Goal: Communication & Community: Participate in discussion

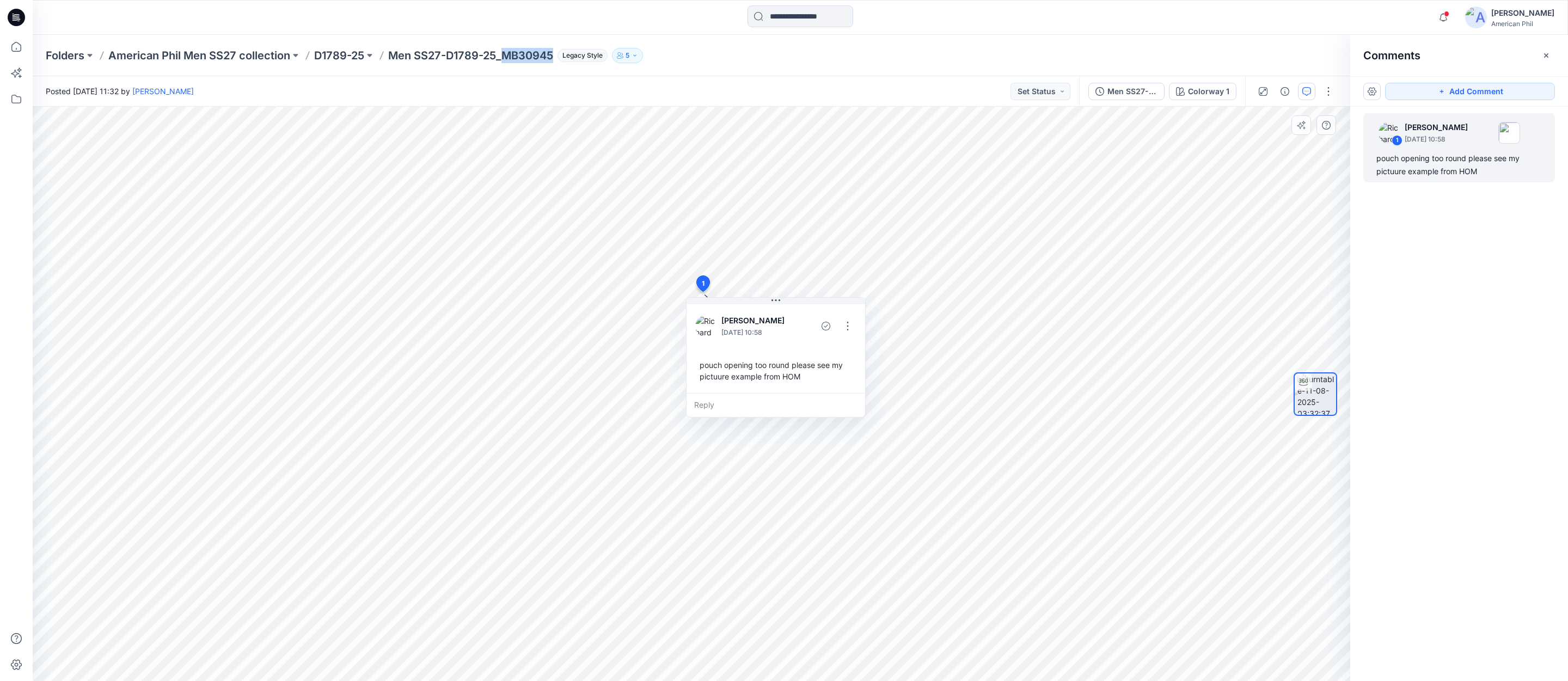
click at [746, 373] on div "pouch opening too round please see my pictuure example from HOM" at bounding box center [776, 371] width 161 height 32
click at [786, 367] on div "pouch opening too round please see my pictuure example from HOM" at bounding box center [776, 371] width 161 height 32
click at [850, 325] on button "button" at bounding box center [847, 326] width 17 height 17
click at [847, 351] on p "Edit comment" at bounding box center [850, 350] width 49 height 11
click at [786, 316] on textarea "**********" at bounding box center [775, 323] width 179 height 43
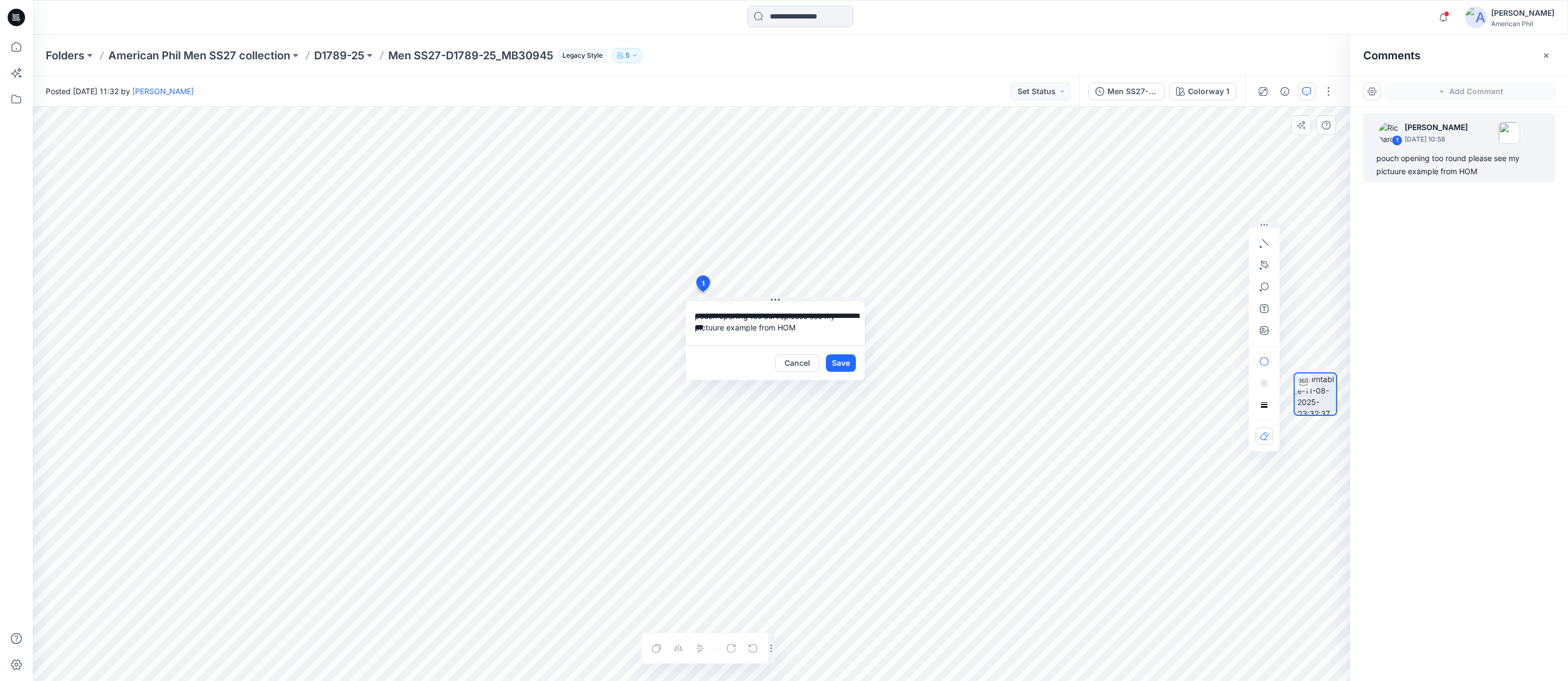
click at [801, 328] on textarea "**********" at bounding box center [775, 323] width 179 height 43
drag, startPoint x: 784, startPoint y: 318, endPoint x: 797, endPoint y: 323, distance: 13.9
click at [784, 318] on textarea "**********" at bounding box center [775, 323] width 179 height 43
type textarea "**********"
click at [840, 366] on button "Save" at bounding box center [841, 363] width 30 height 17
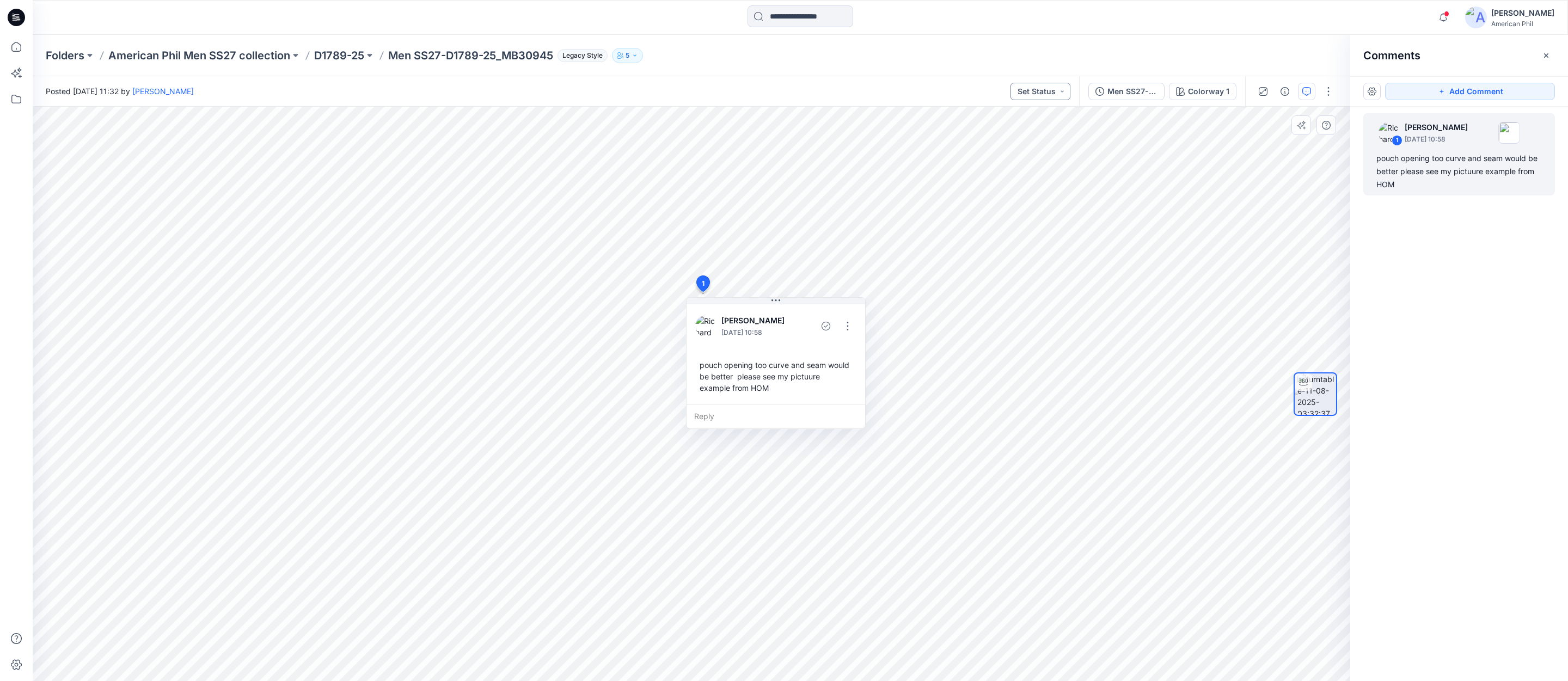
click at [1050, 92] on button "Set Status" at bounding box center [1039, 92] width 60 height 17
click at [1006, 143] on p "Accepted" at bounding box center [1011, 142] width 35 height 14
click at [233, 55] on p "American Phil Men SS27 collection" at bounding box center [199, 55] width 181 height 16
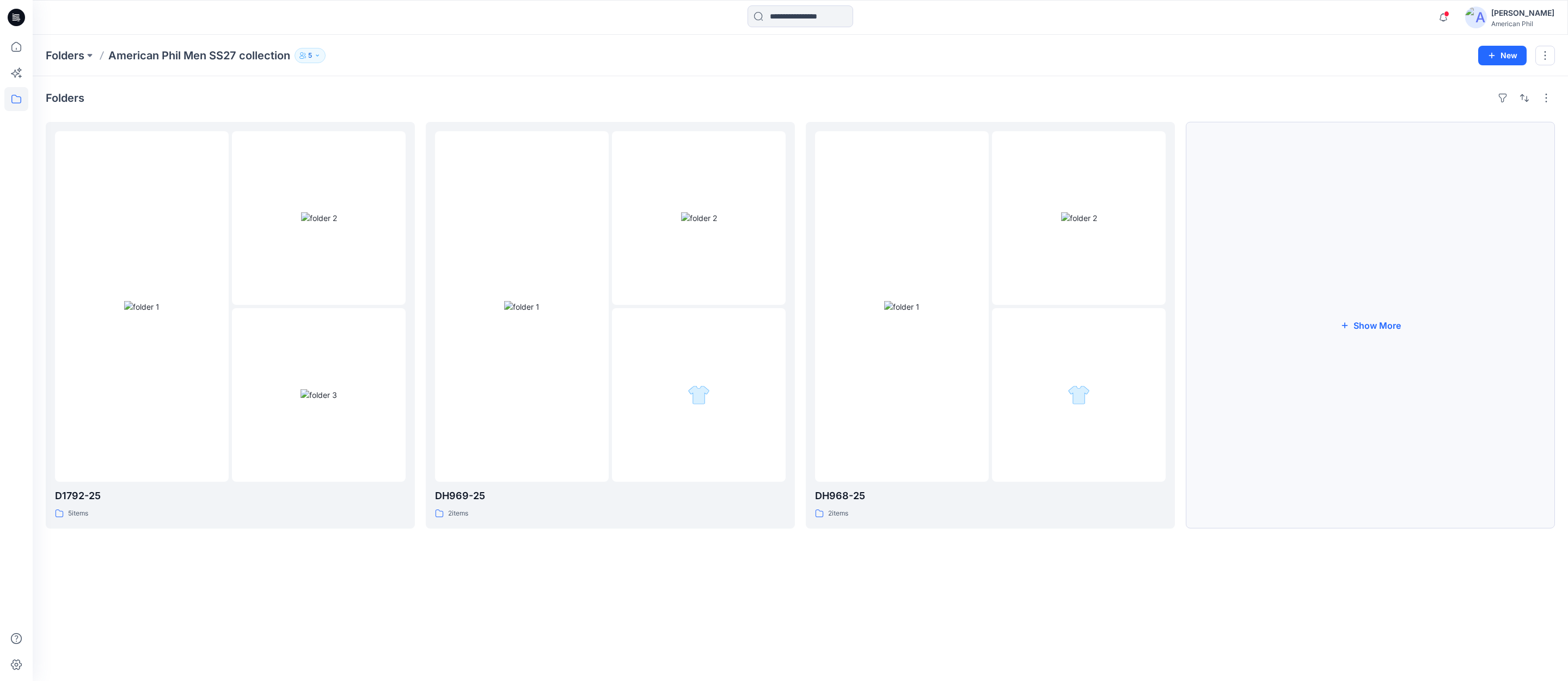
click at [1369, 327] on button "Show More" at bounding box center [1369, 325] width 369 height 407
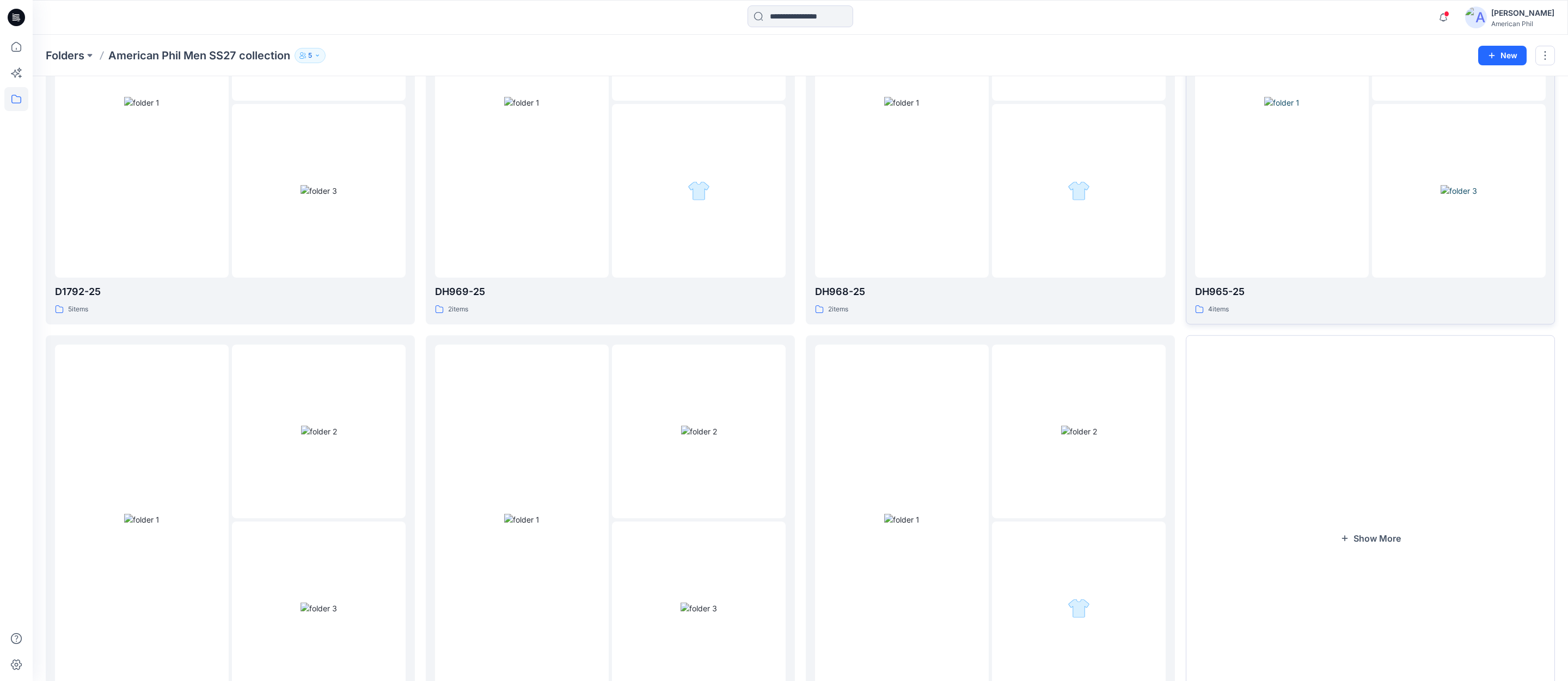
scroll to position [296, 0]
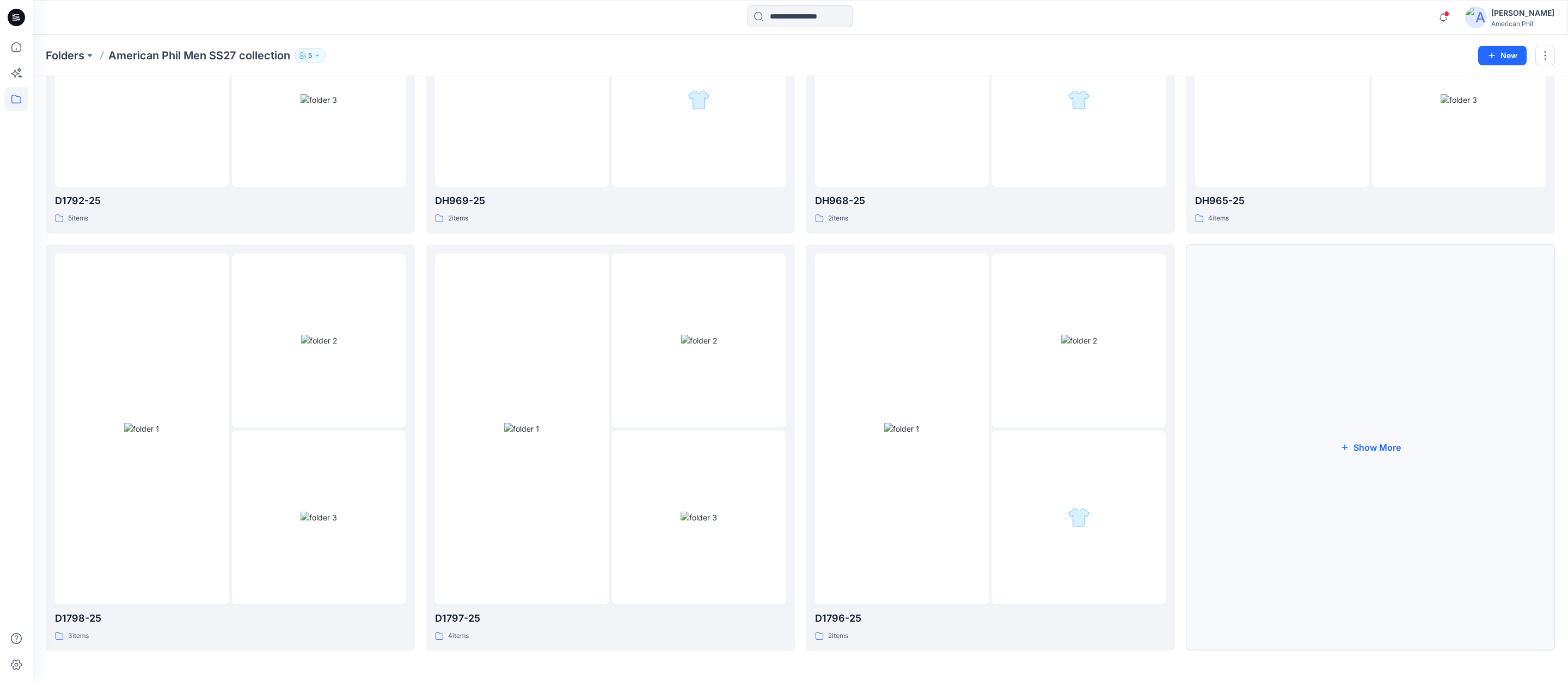
click at [1367, 445] on button "Show More" at bounding box center [1369, 448] width 369 height 407
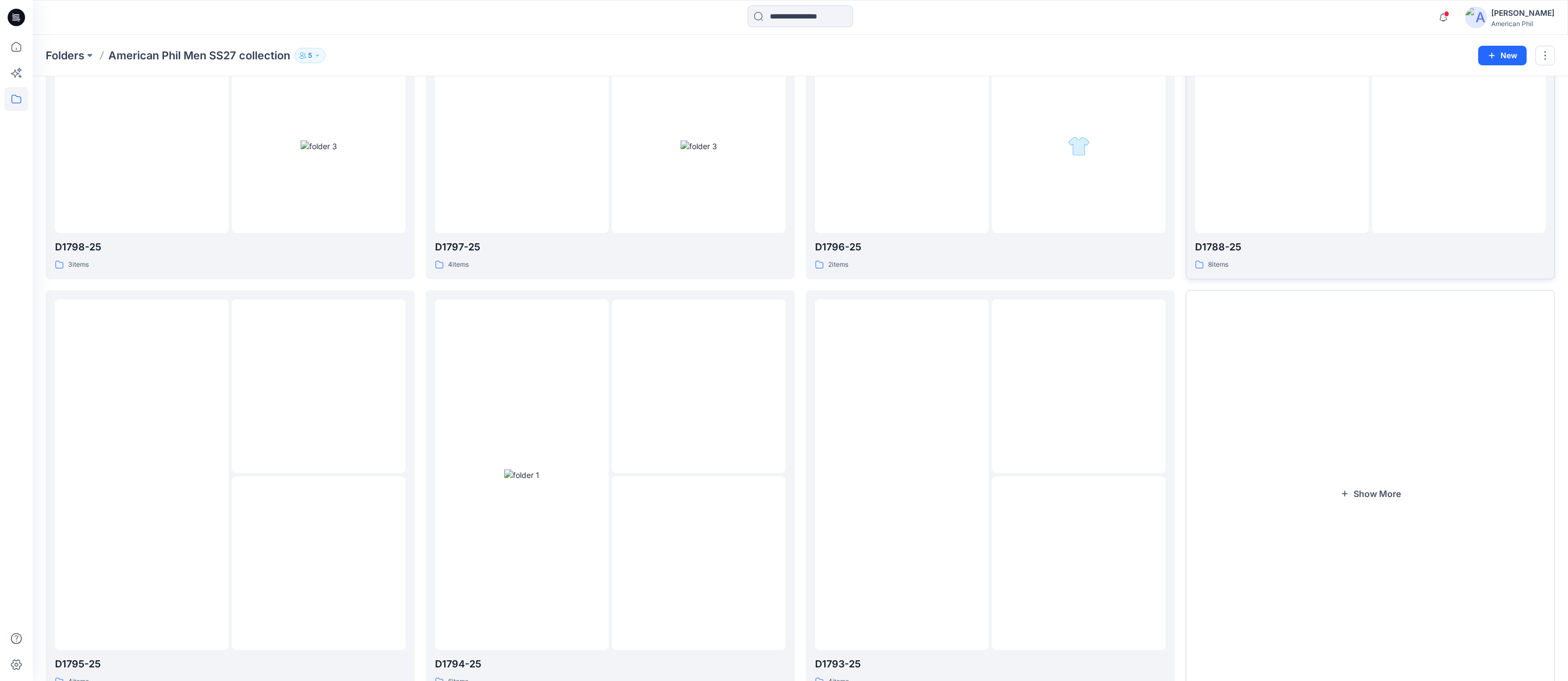
scroll to position [713, 0]
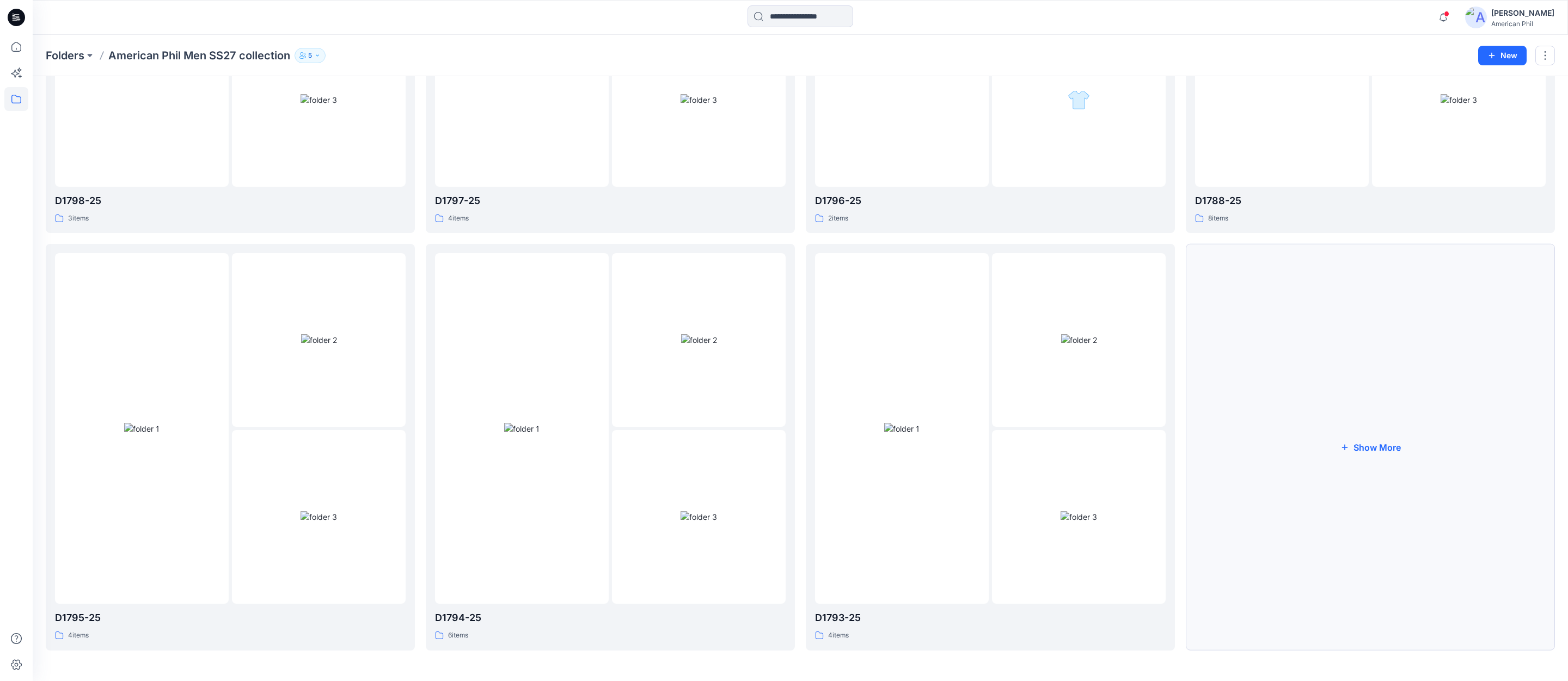
click at [1380, 448] on button "Show More" at bounding box center [1369, 447] width 369 height 407
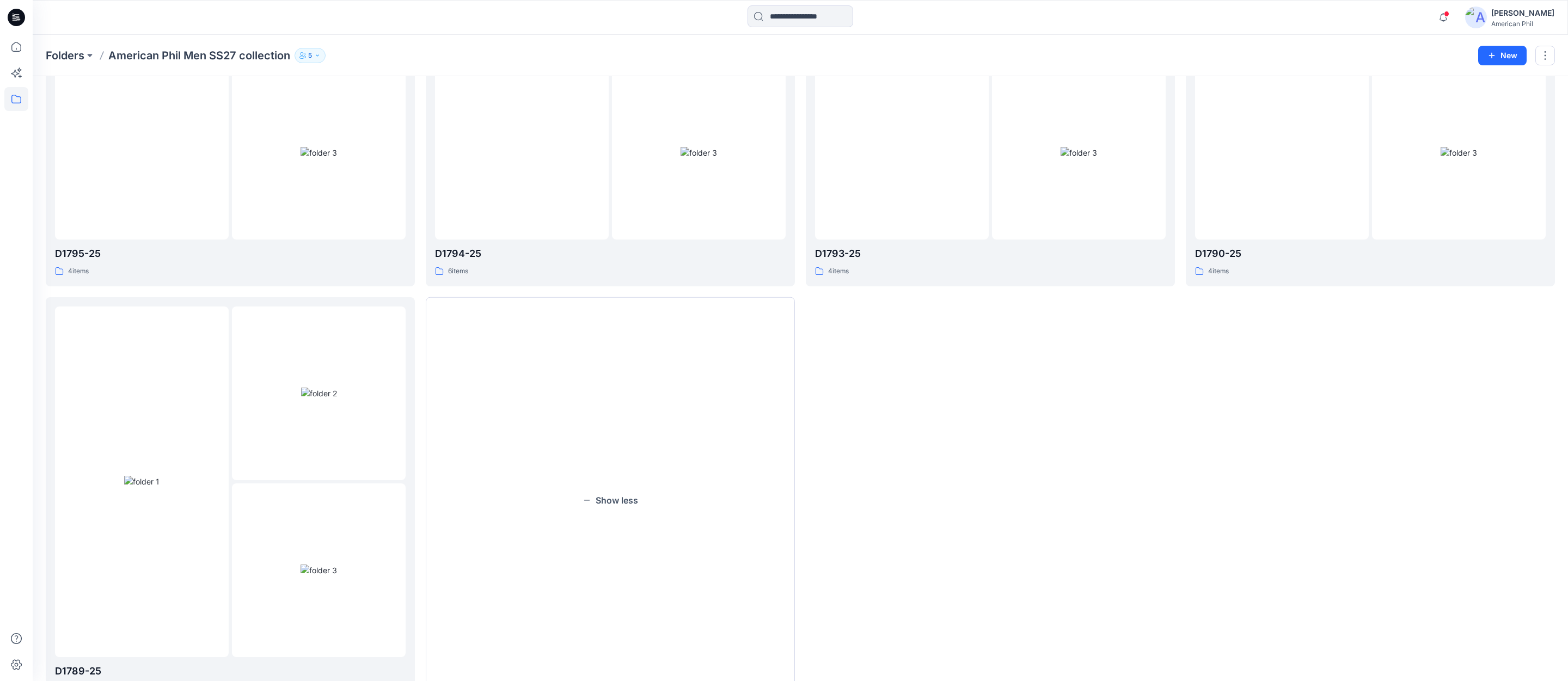
scroll to position [1130, 0]
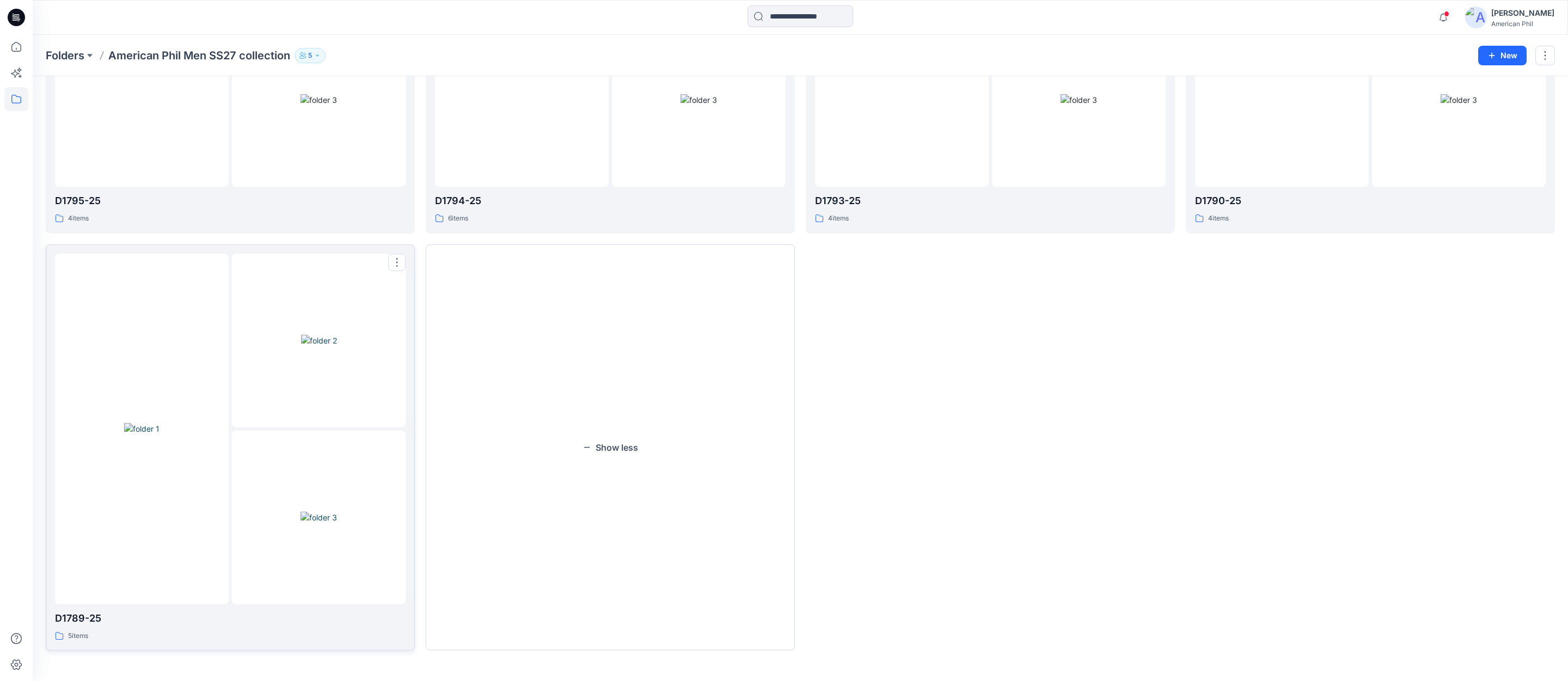
click at [319, 512] on img at bounding box center [319, 517] width 36 height 11
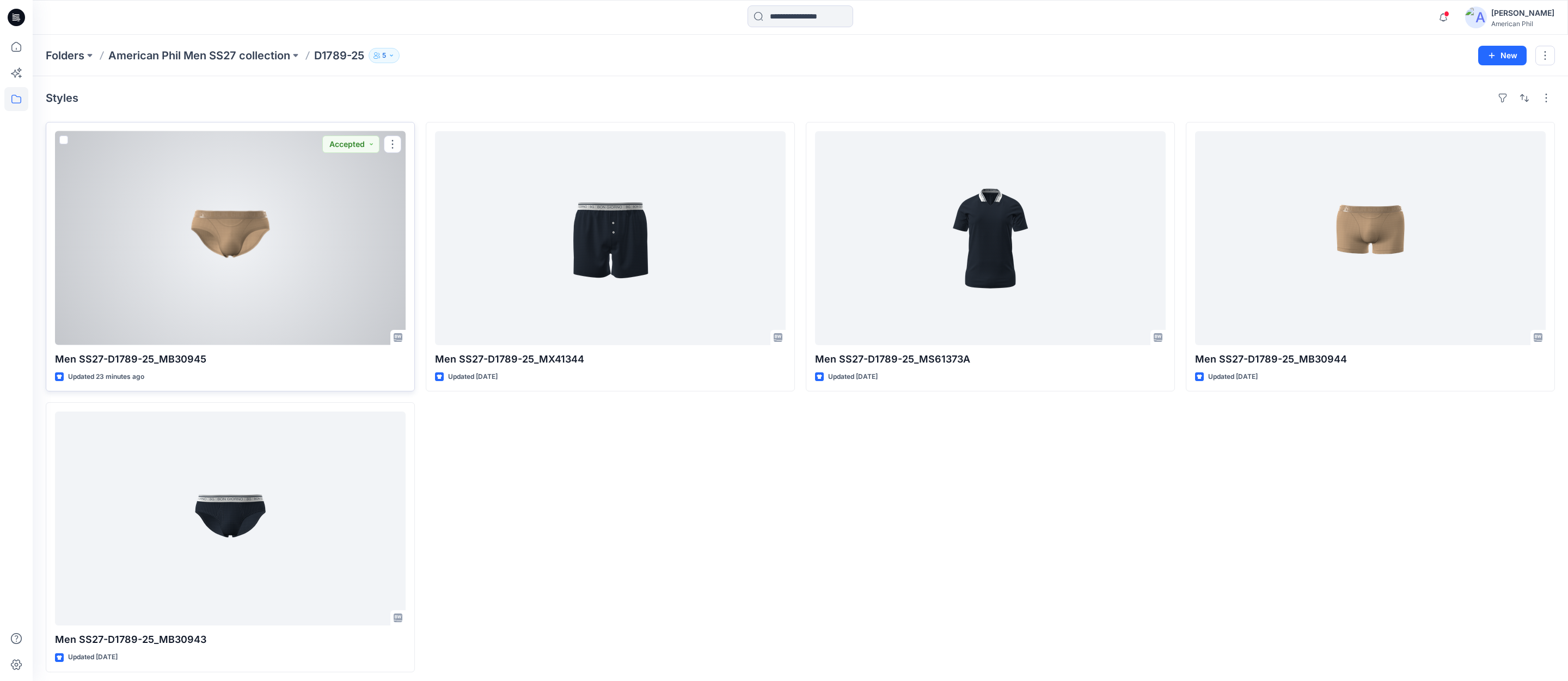
click at [232, 238] on div at bounding box center [231, 239] width 351 height 214
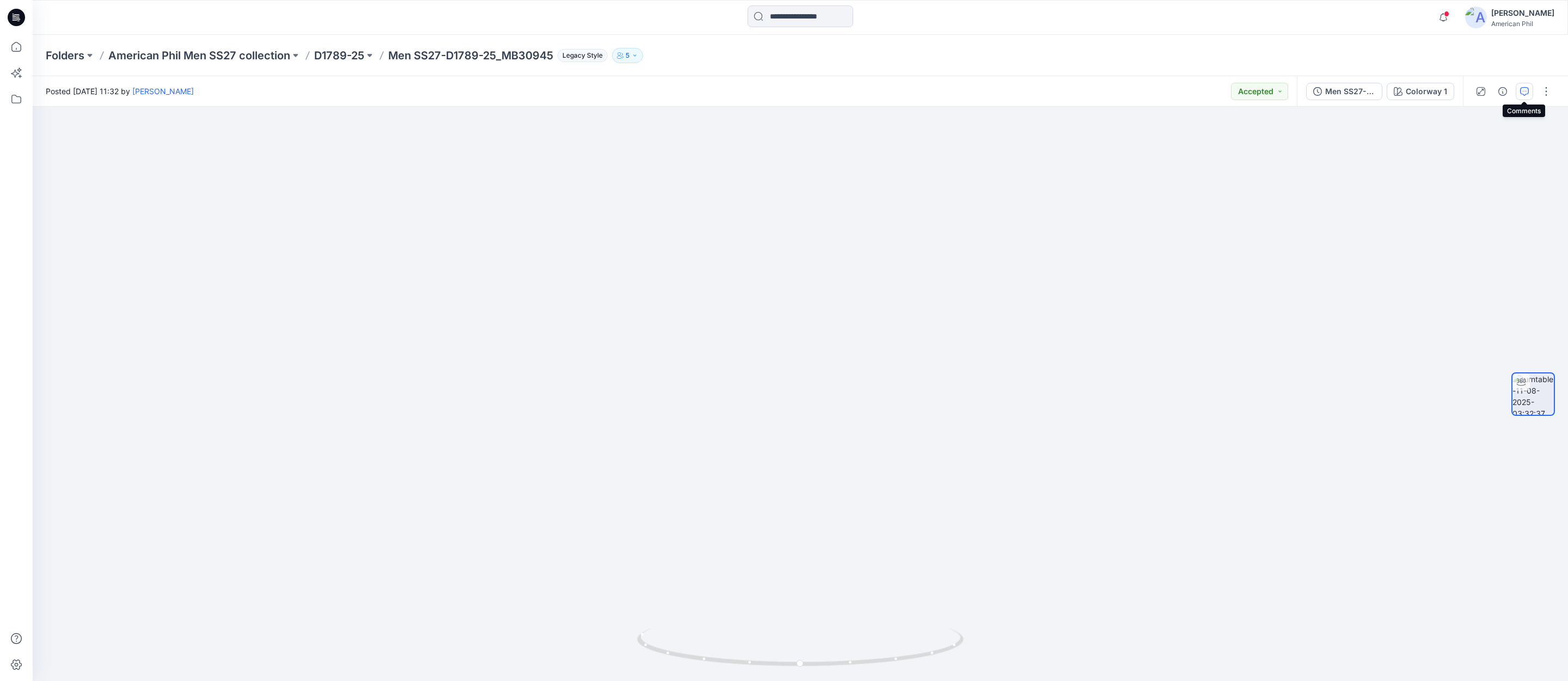
click at [1522, 90] on icon "button" at bounding box center [1524, 92] width 9 height 9
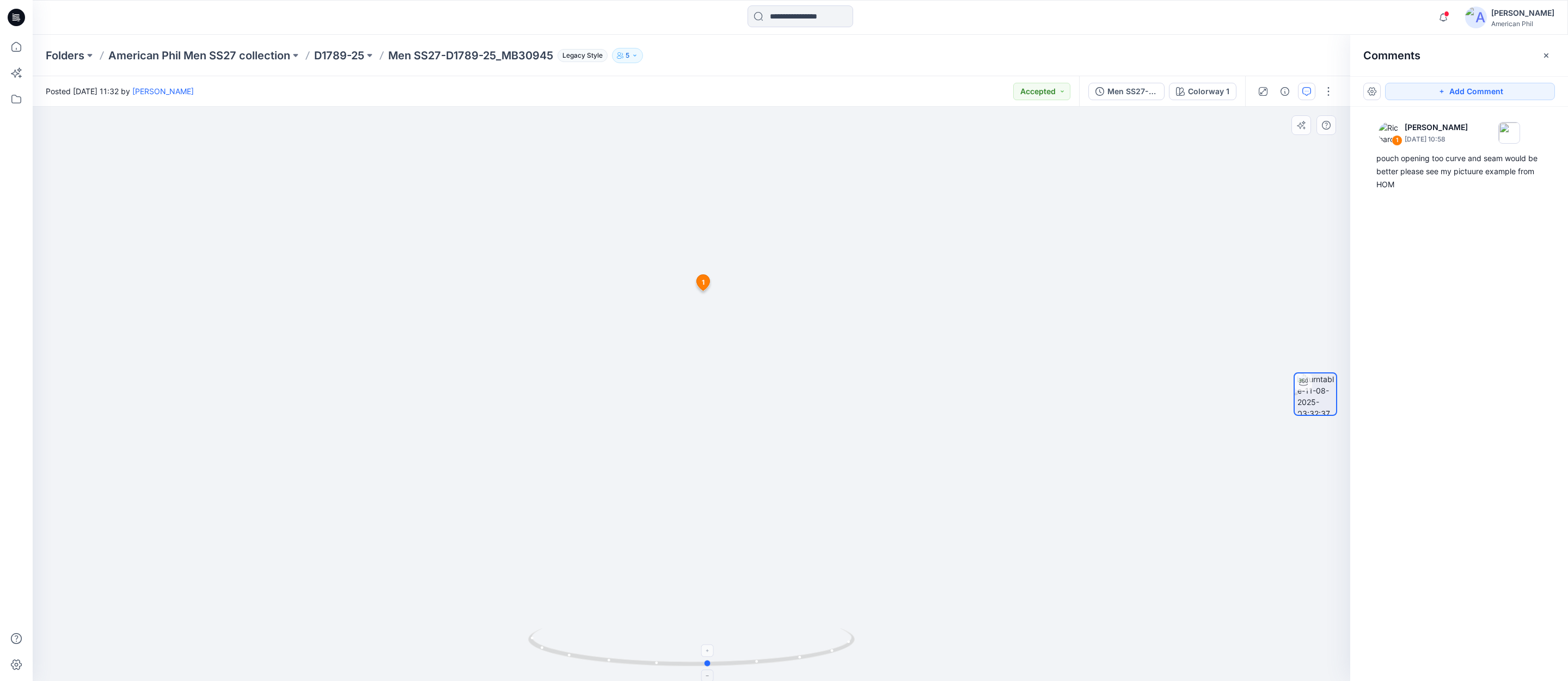
drag, startPoint x: 695, startPoint y: 663, endPoint x: 712, endPoint y: 643, distance: 26.2
click at [712, 643] on icon at bounding box center [692, 648] width 329 height 41
click at [336, 54] on p "D1789-25" at bounding box center [340, 55] width 50 height 16
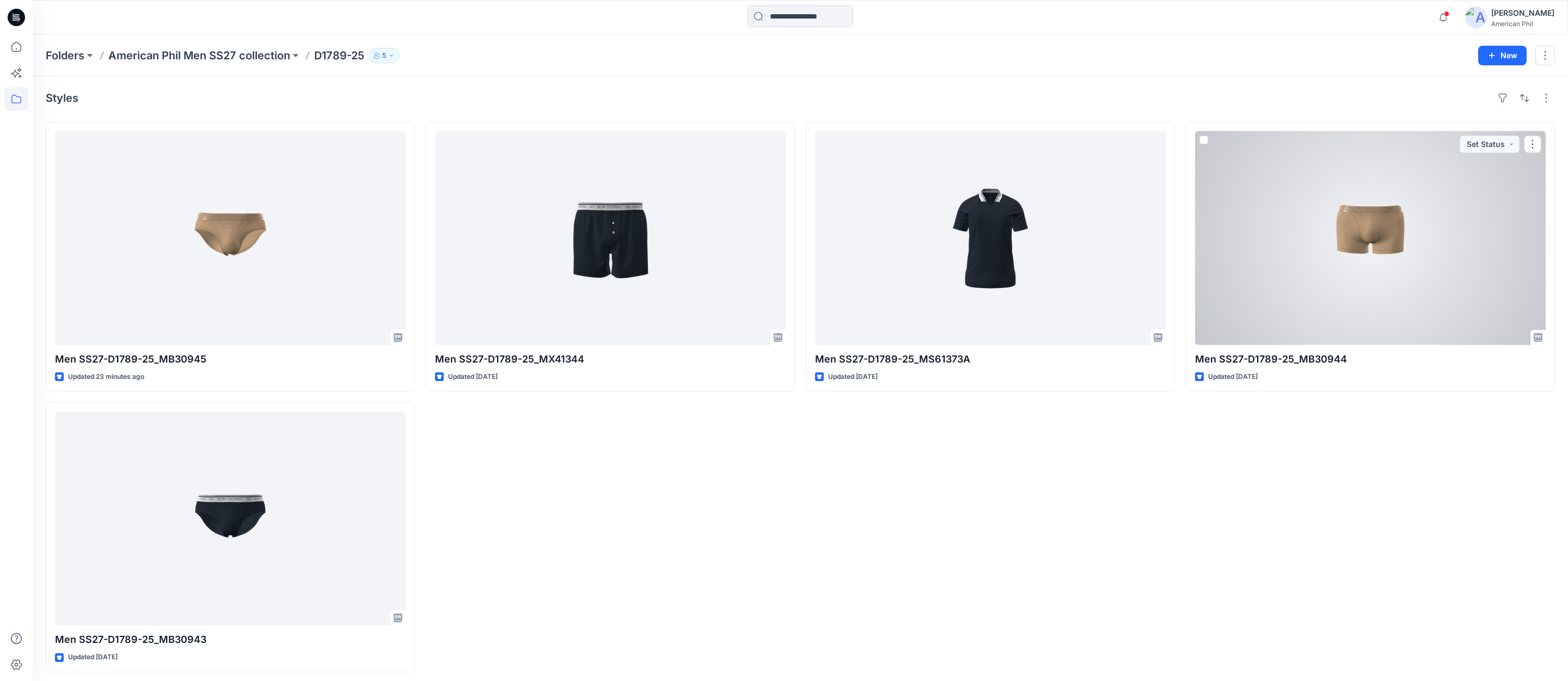
click at [1386, 229] on div at bounding box center [1370, 239] width 351 height 214
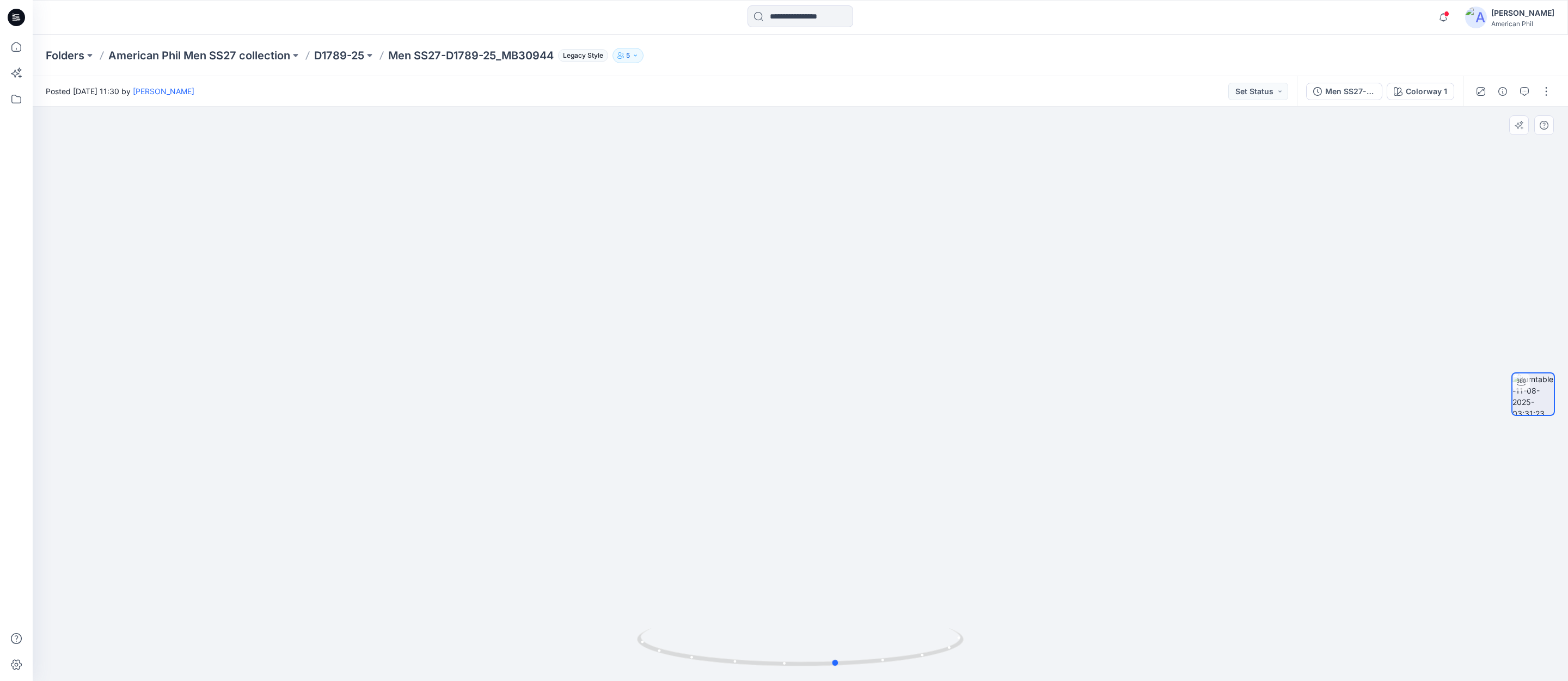
drag, startPoint x: 807, startPoint y: 663, endPoint x: 835, endPoint y: 601, distance: 68.0
click at [835, 601] on div at bounding box center [800, 393] width 1535 height 575
click at [1283, 88] on button "Set Status" at bounding box center [1257, 92] width 60 height 17
click at [1224, 142] on p "Accepted" at bounding box center [1228, 142] width 35 height 14
click at [1527, 90] on icon "button" at bounding box center [1524, 92] width 9 height 9
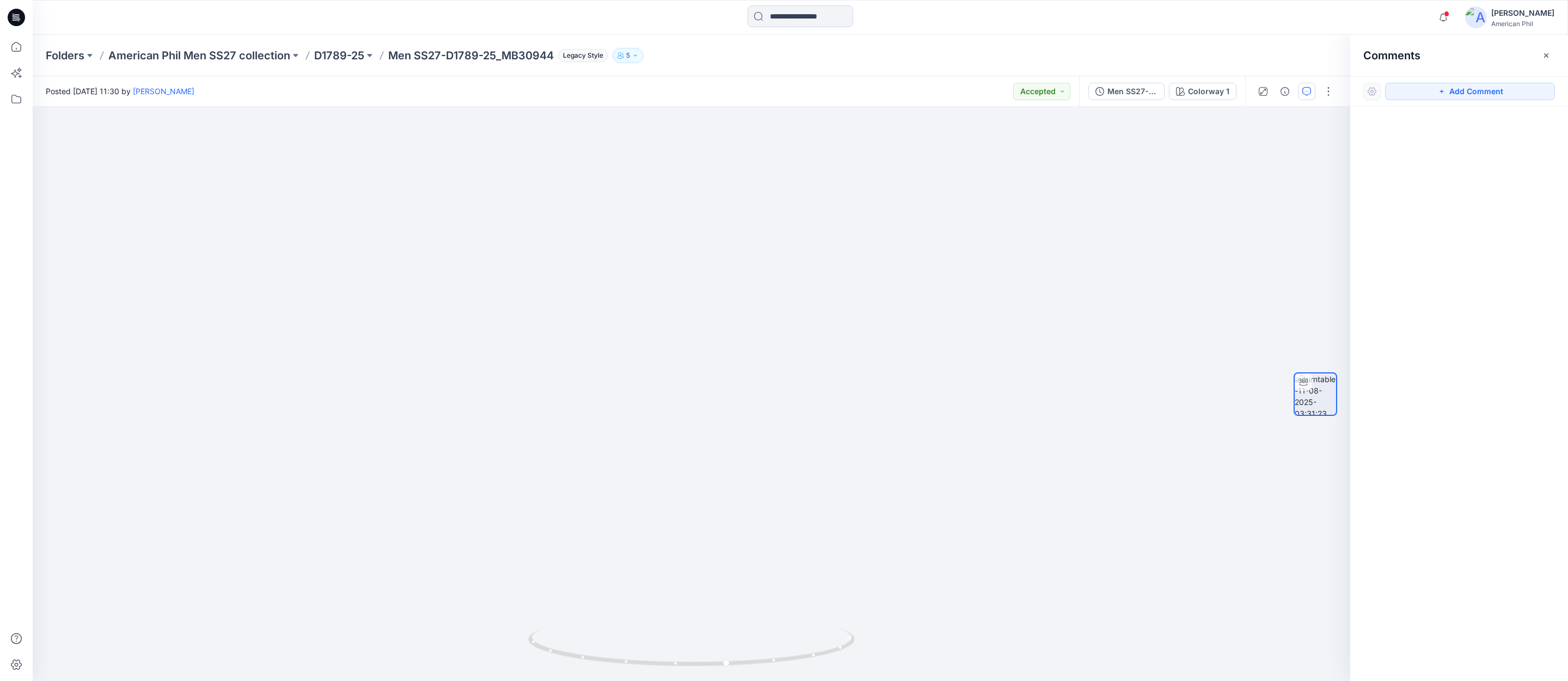
drag, startPoint x: 1486, startPoint y: 92, endPoint x: 1409, endPoint y: 103, distance: 77.8
click at [1485, 91] on button "Add Comment" at bounding box center [1470, 92] width 170 height 17
click at [691, 209] on div "1" at bounding box center [691, 393] width 1317 height 575
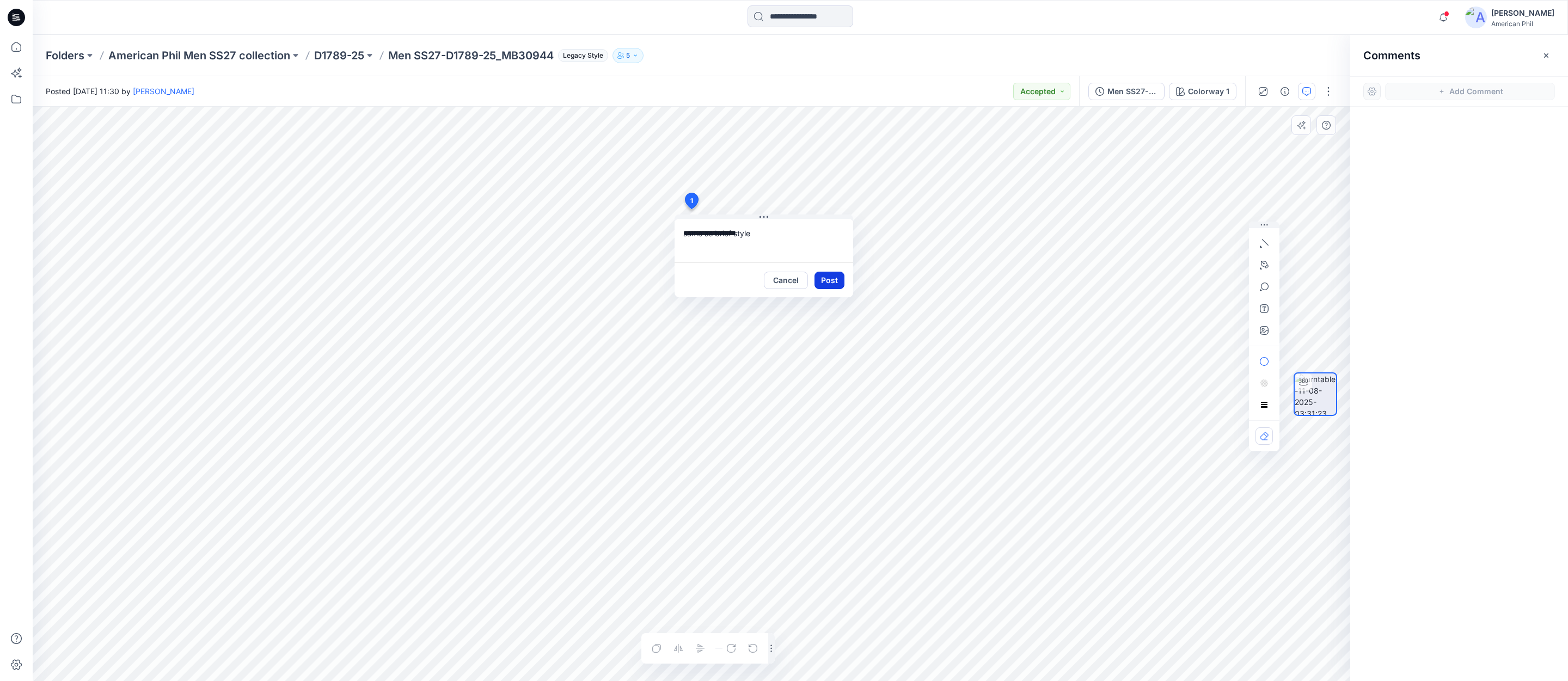
type textarea "**********"
click at [831, 277] on button "Post" at bounding box center [829, 280] width 30 height 17
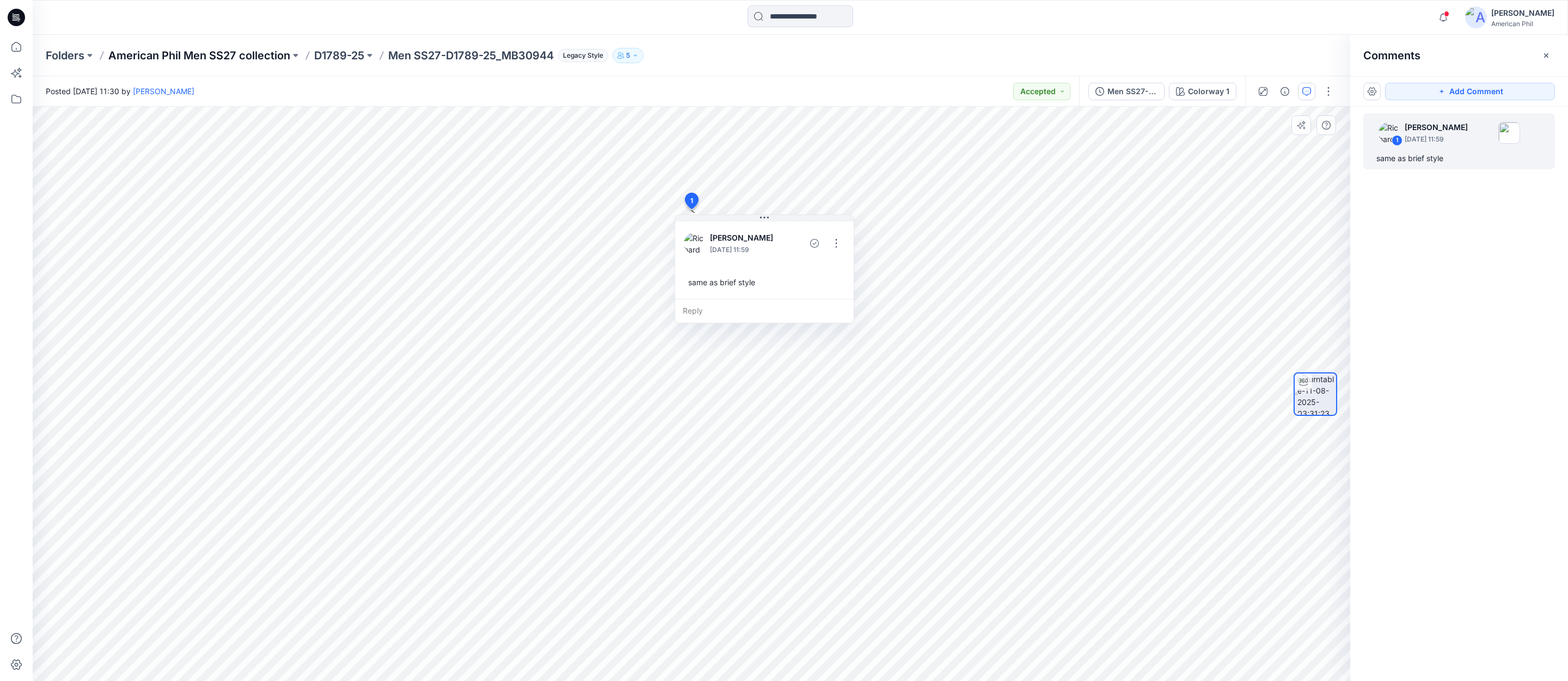
click at [235, 54] on p "American Phil Men SS27 collection" at bounding box center [199, 55] width 181 height 16
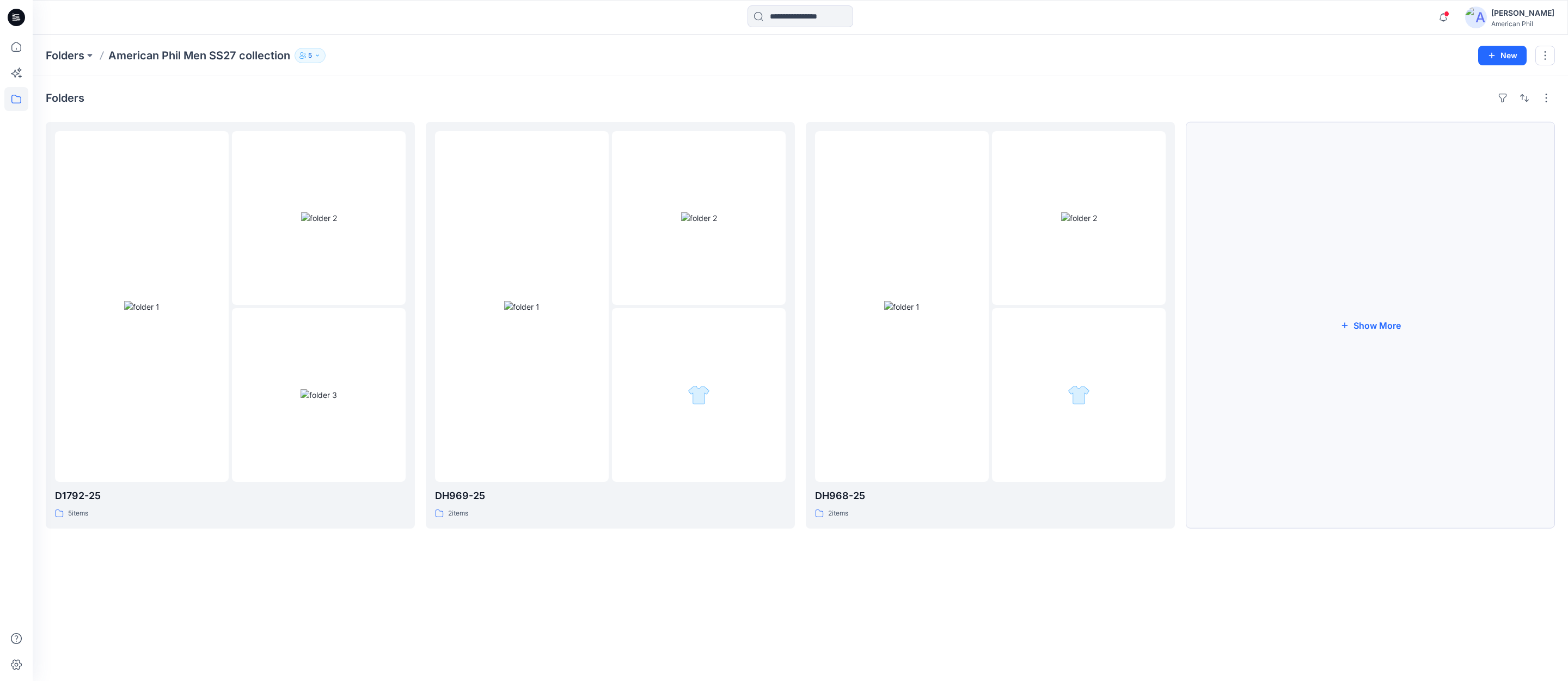
click at [1378, 326] on button "Show More" at bounding box center [1369, 325] width 369 height 407
